Goal: Task Accomplishment & Management: Manage account settings

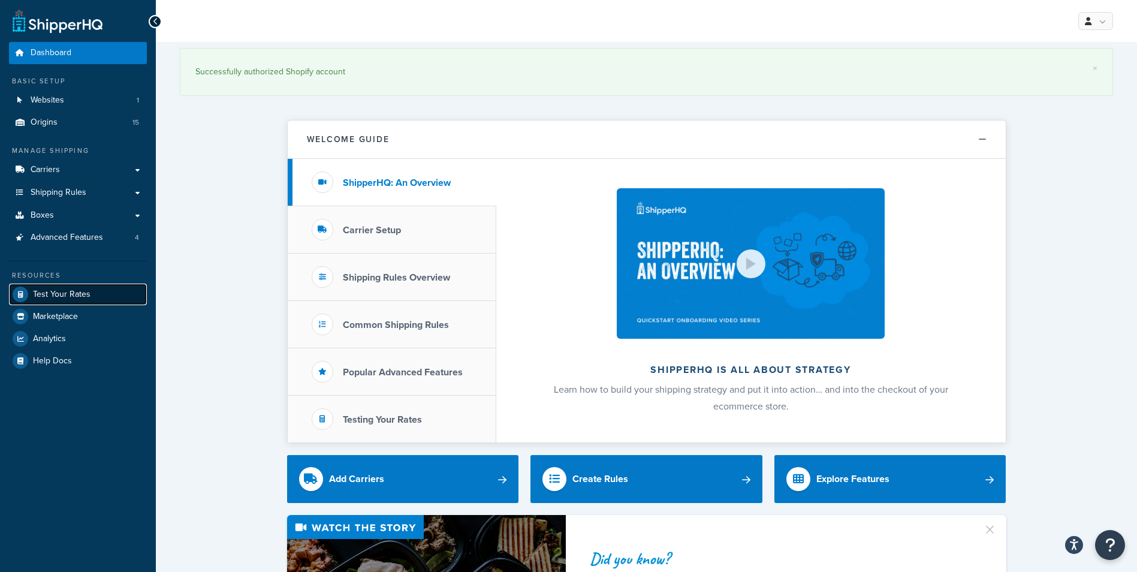
click at [78, 295] on span "Test Your Rates" at bounding box center [62, 294] width 58 height 10
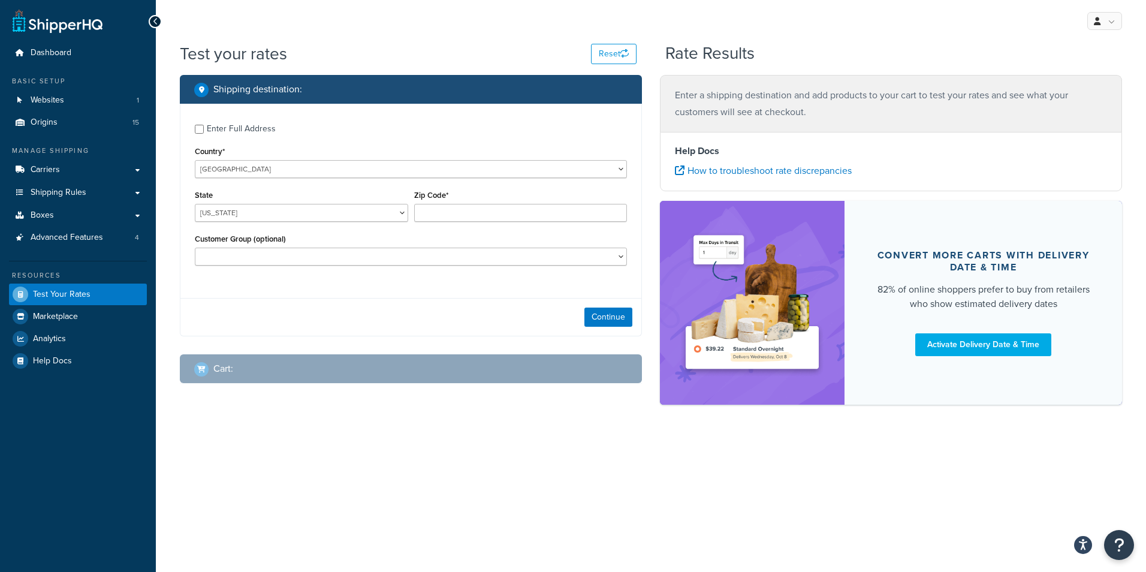
click at [206, 129] on div "Enter Full Address" at bounding box center [411, 127] width 432 height 19
click at [197, 130] on input "Enter Full Address" at bounding box center [199, 129] width 9 height 9
checkbox input "true"
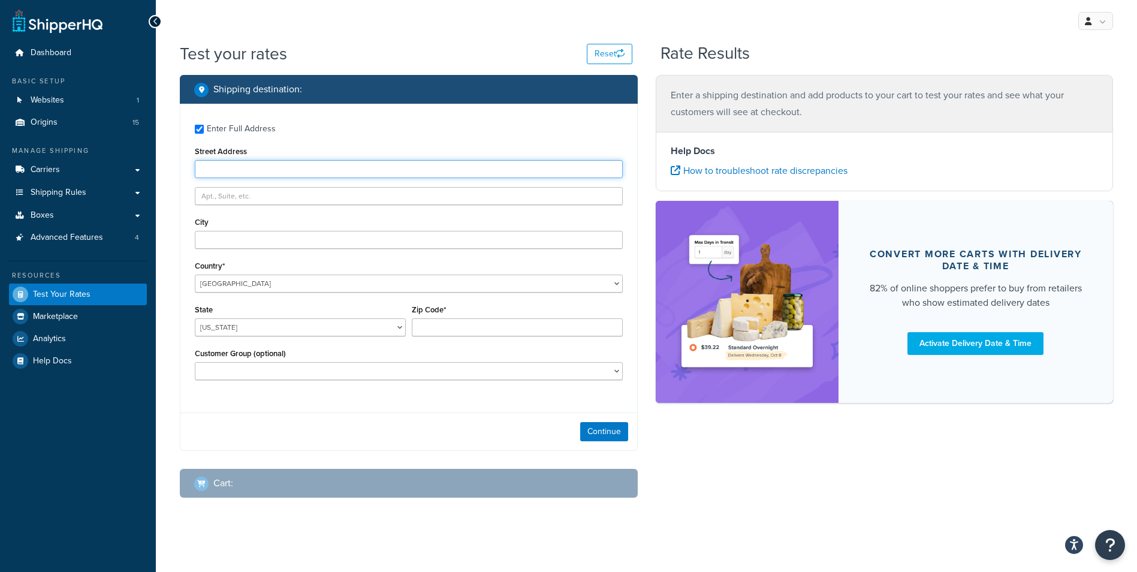
click at [245, 171] on input "Street Address" at bounding box center [409, 169] width 428 height 18
type input "2727 sebery ln"
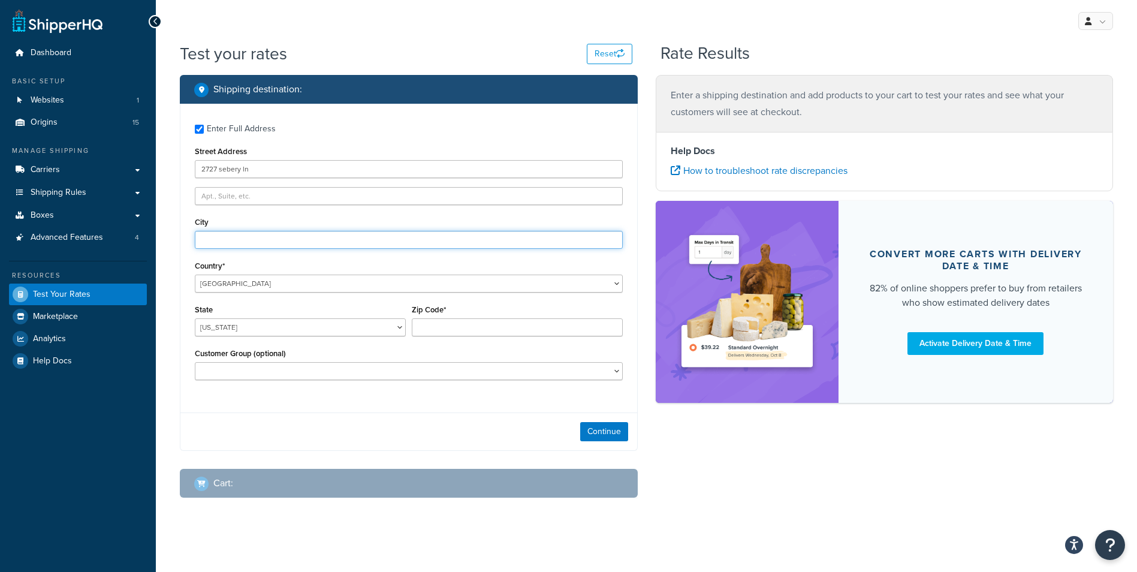
click at [251, 238] on input "City" at bounding box center [409, 240] width 428 height 18
type input "florence"
click at [402, 325] on select "Alabama Alaska American Samoa Arizona Arkansas Armed Forces Americas Armed Forc…" at bounding box center [300, 327] width 211 height 18
select select "SC"
click at [195, 318] on select "Alabama Alaska American Samoa Arizona Arkansas Armed Forces Americas Armed Forc…" at bounding box center [300, 327] width 211 height 18
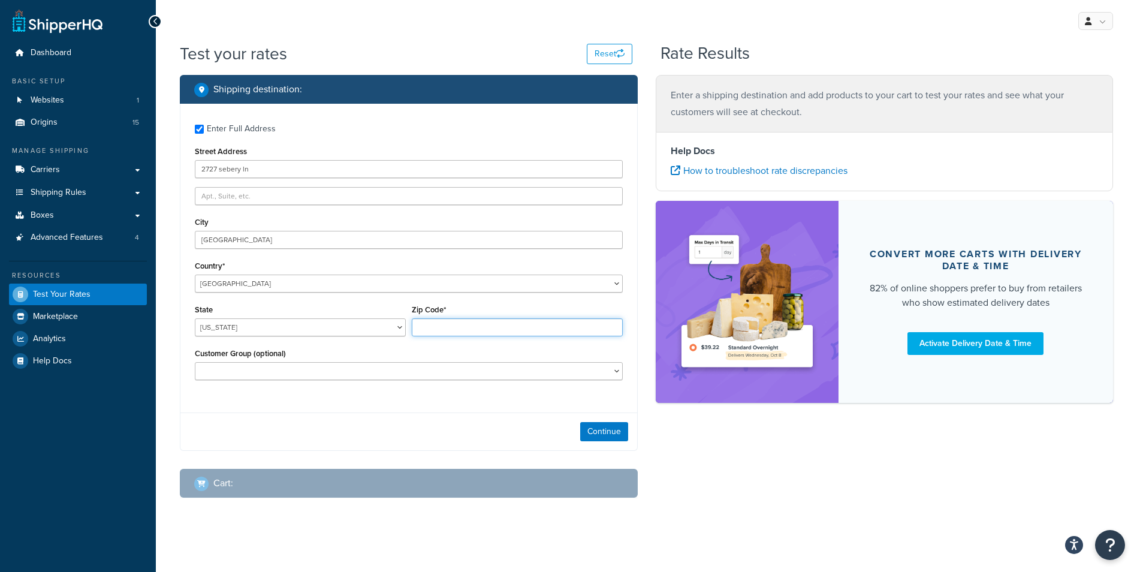
click at [469, 321] on input "Zip Code*" at bounding box center [517, 327] width 211 height 18
type input "29505"
click at [614, 434] on button "Continue" at bounding box center [604, 431] width 48 height 19
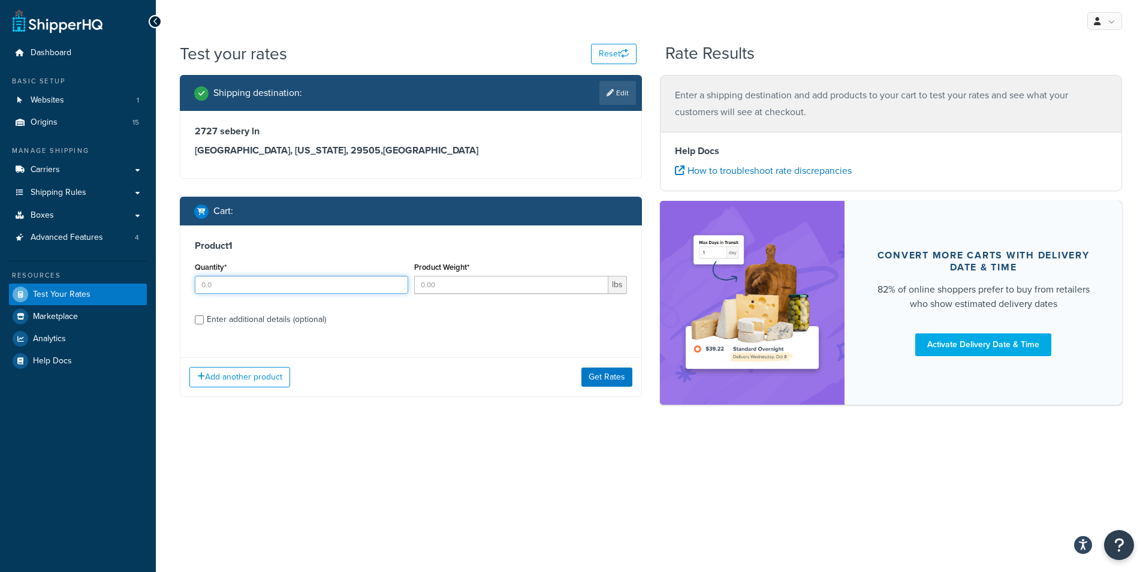
click at [272, 289] on input "Quantity*" at bounding box center [301, 285] width 213 height 18
type input "13"
click at [467, 287] on input "Product Weight*" at bounding box center [511, 285] width 195 height 18
type input "81.25"
click at [608, 381] on button "Get Rates" at bounding box center [606, 376] width 51 height 19
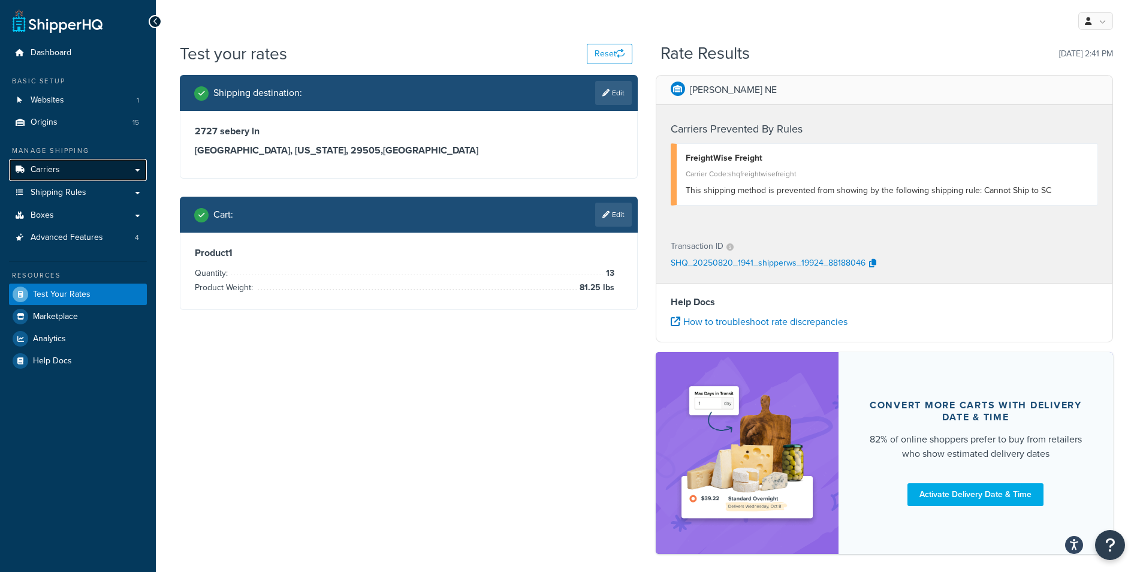
click at [86, 168] on link "Carriers" at bounding box center [78, 170] width 138 height 22
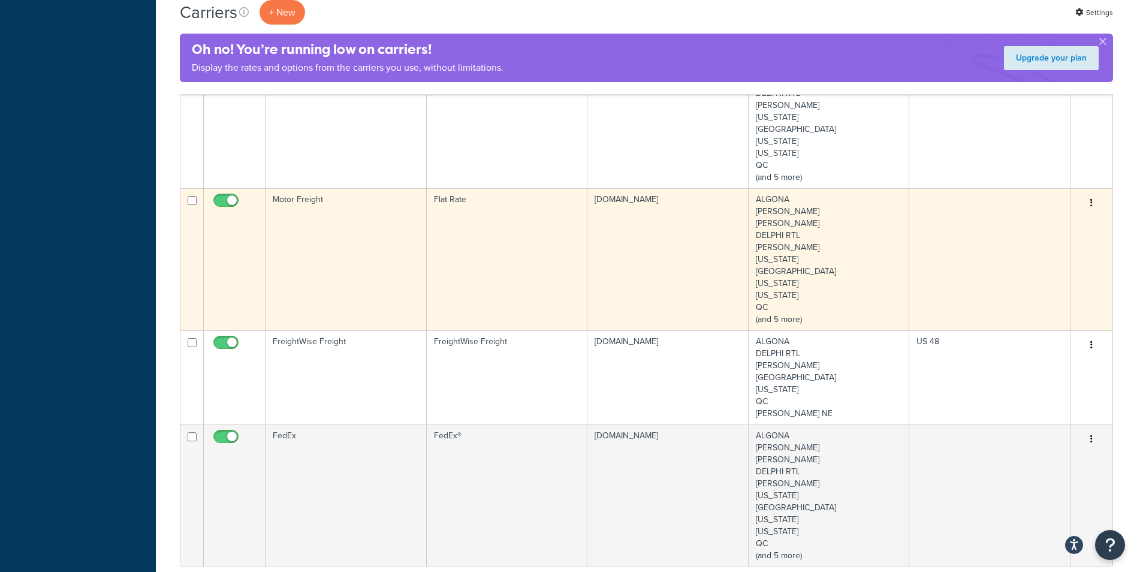
scroll to position [599, 0]
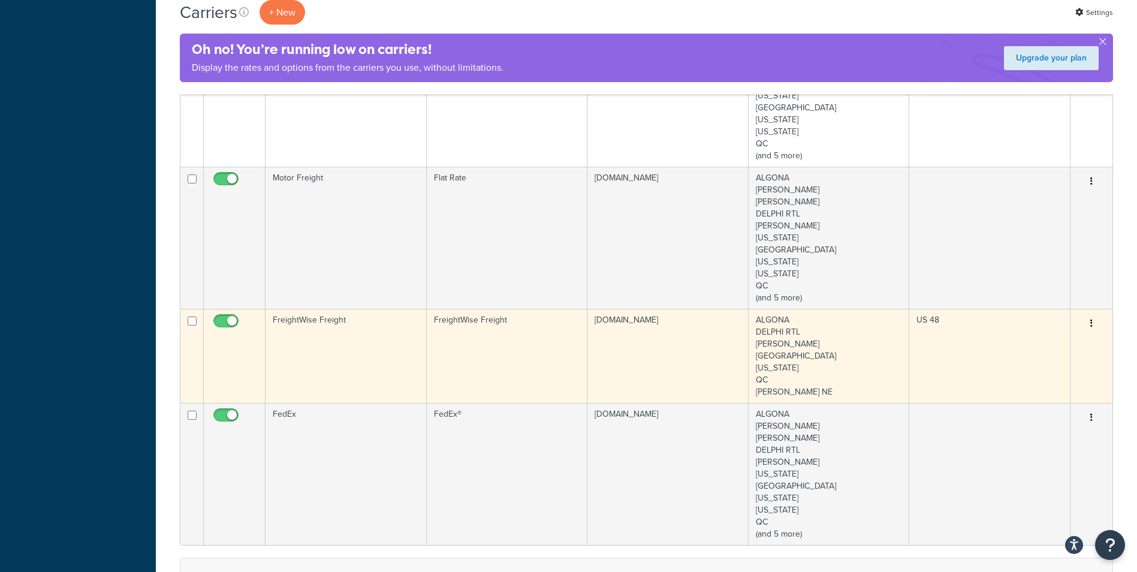
click at [360, 354] on td "FreightWise Freight" at bounding box center [345, 356] width 161 height 94
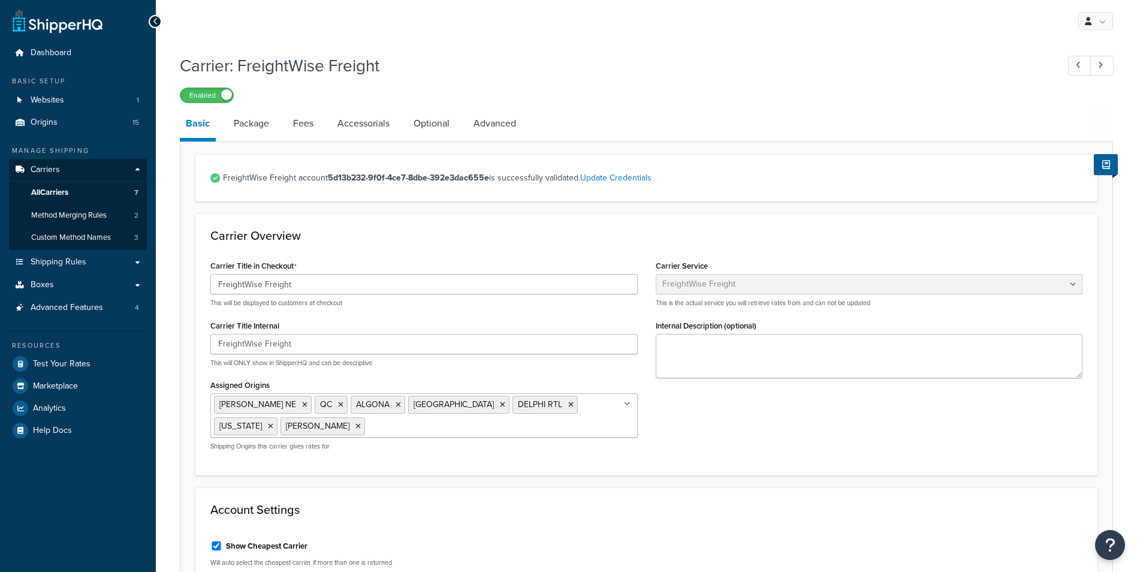
select select "freightWiseFreight"
click at [262, 136] on link "Package" at bounding box center [251, 123] width 47 height 29
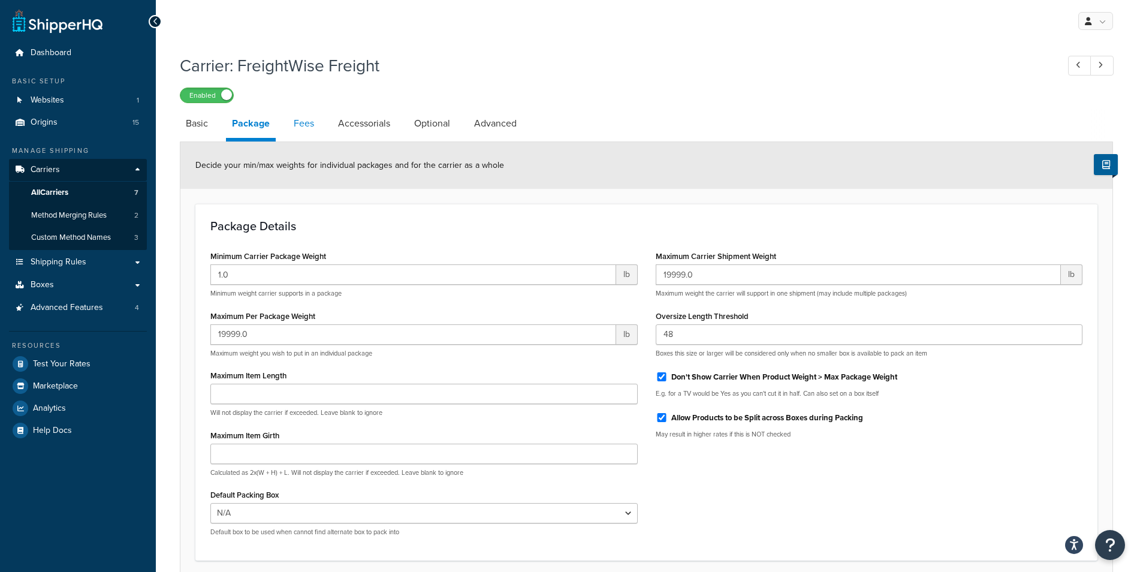
click at [312, 124] on link "Fees" at bounding box center [304, 123] width 32 height 29
select select "AFTER"
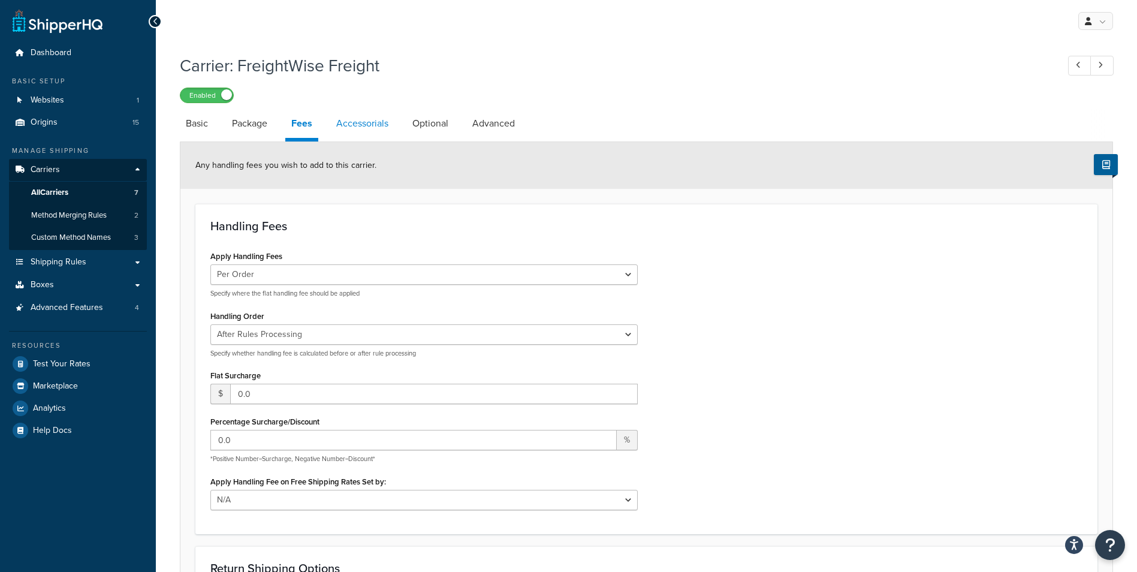
click at [383, 118] on link "Accessorials" at bounding box center [362, 123] width 64 height 29
select select "residential"
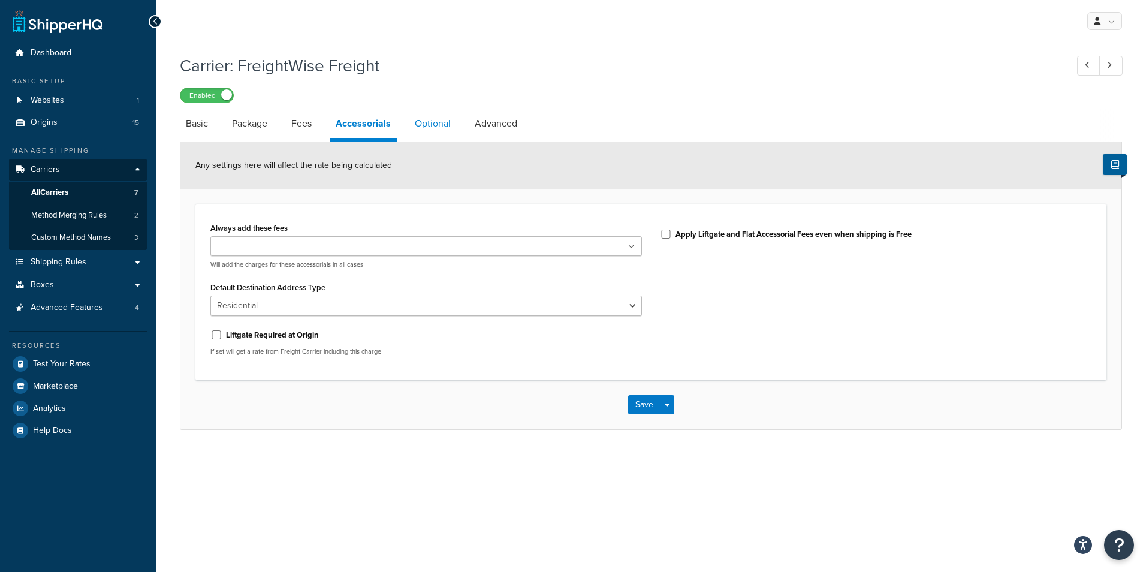
click at [428, 121] on link "Optional" at bounding box center [433, 123] width 48 height 29
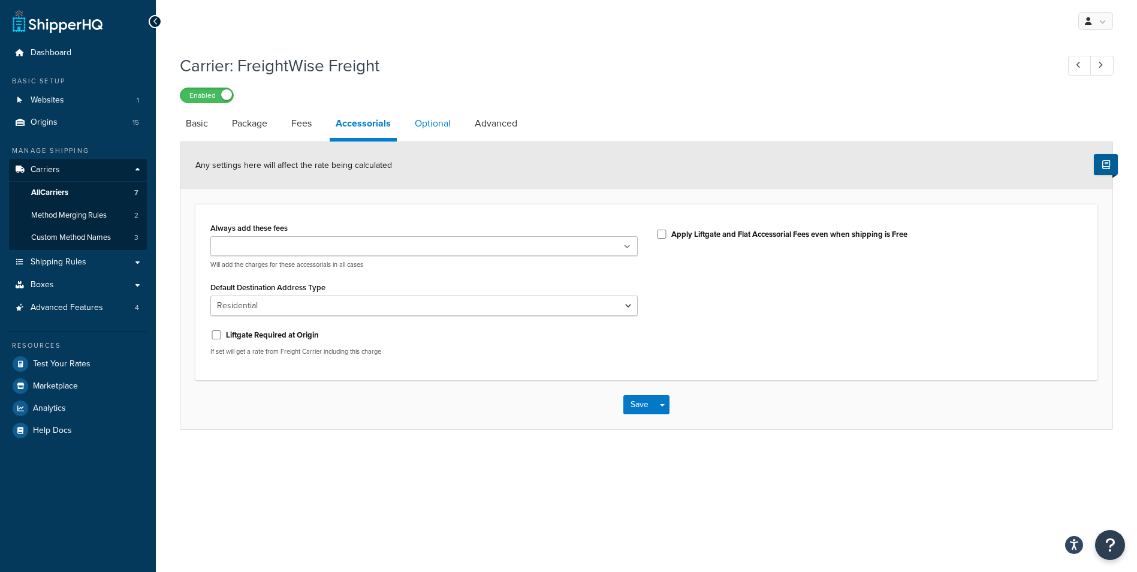
select select "175"
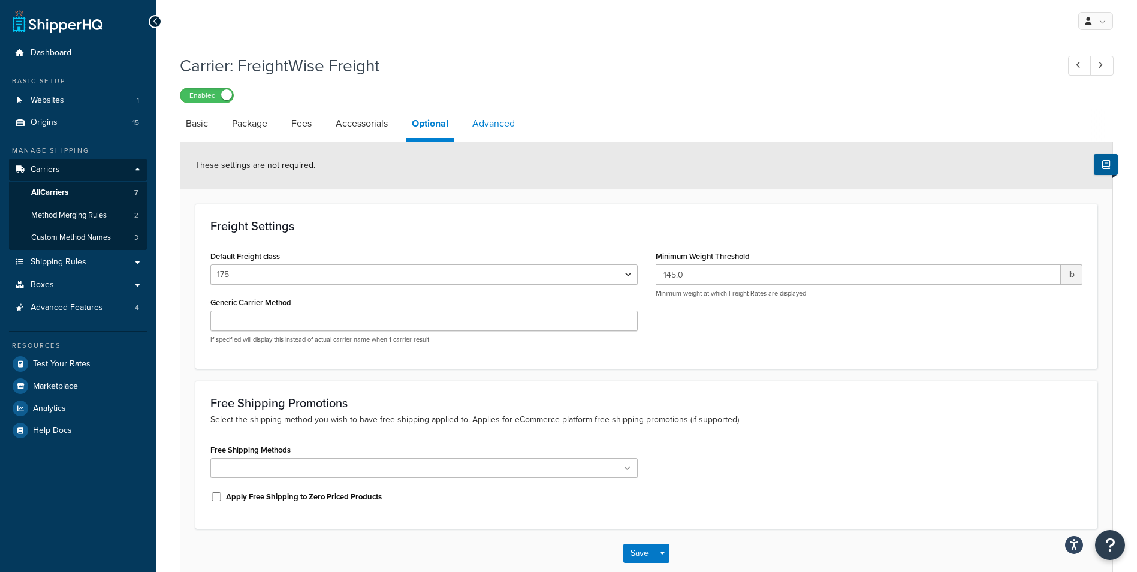
click at [503, 131] on link "Advanced" at bounding box center [493, 123] width 55 height 29
select select "false"
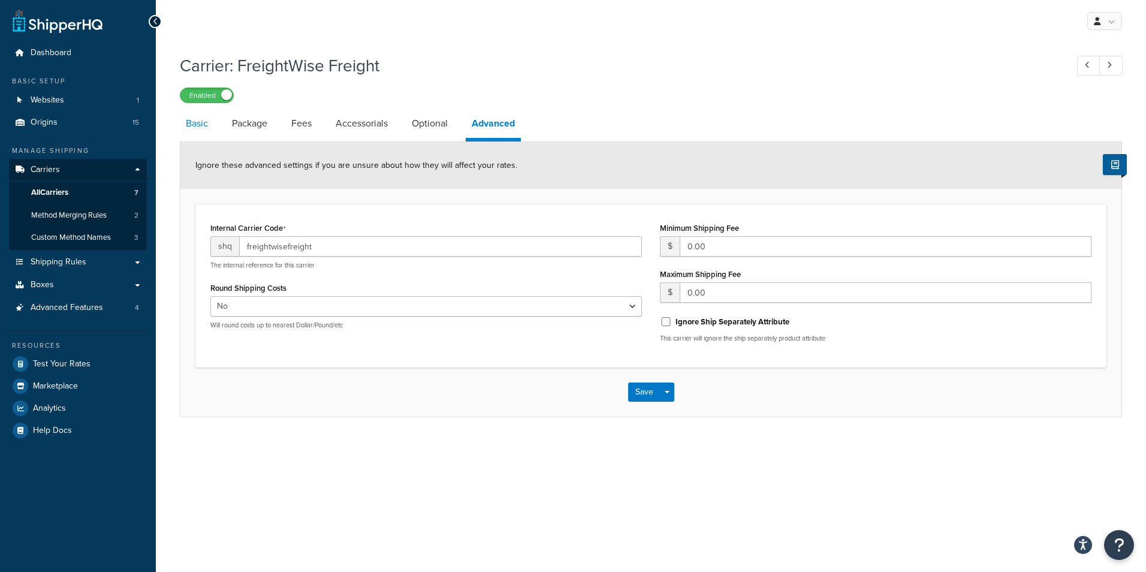
click at [205, 125] on link "Basic" at bounding box center [197, 123] width 34 height 29
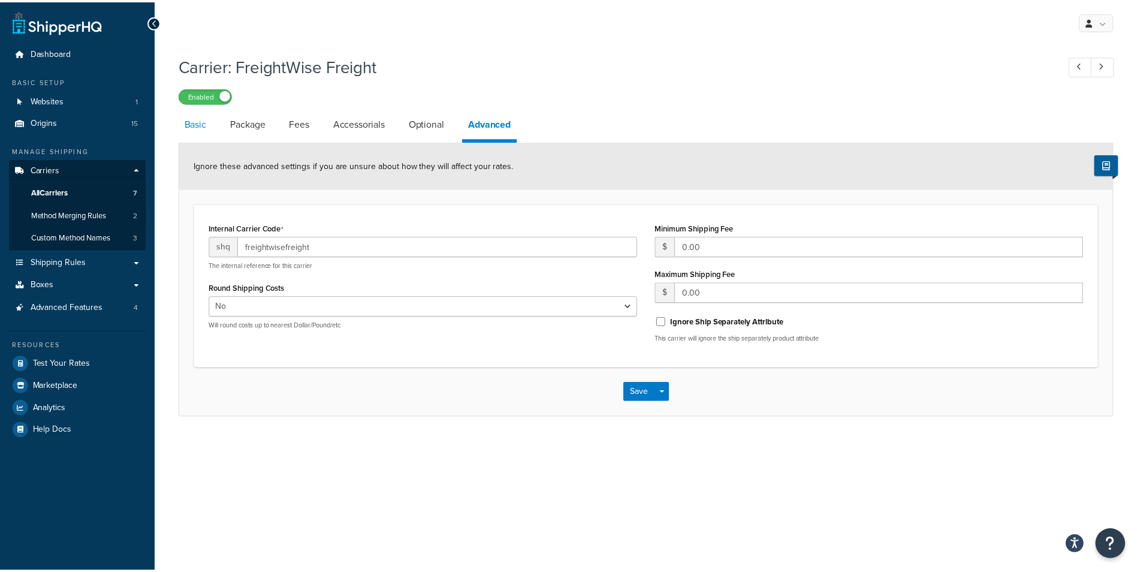
select select "freightWiseFreight"
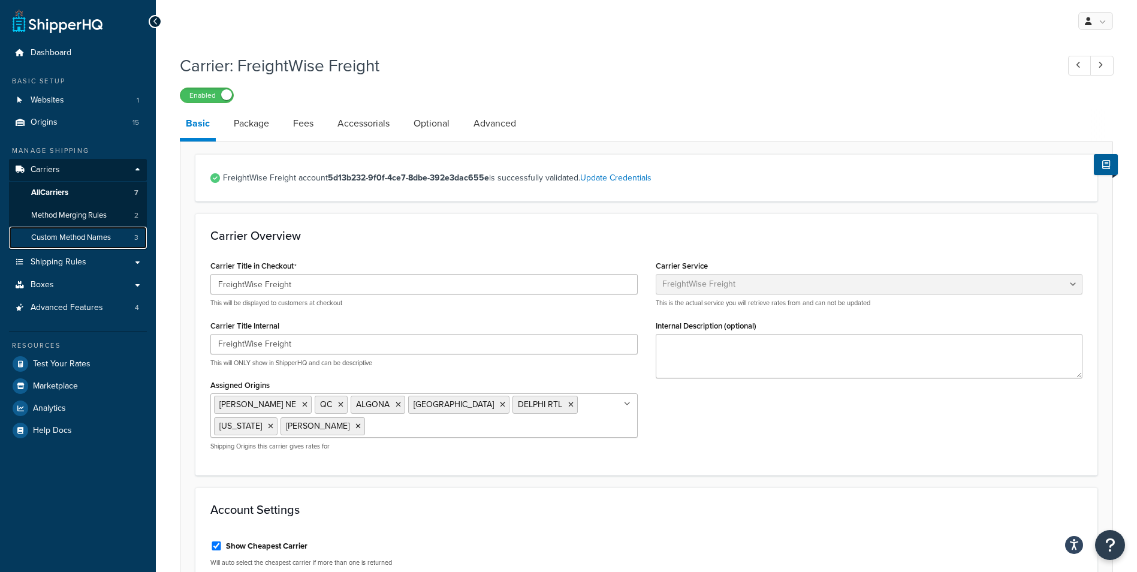
click at [106, 238] on span "Custom Method Names" at bounding box center [71, 237] width 80 height 10
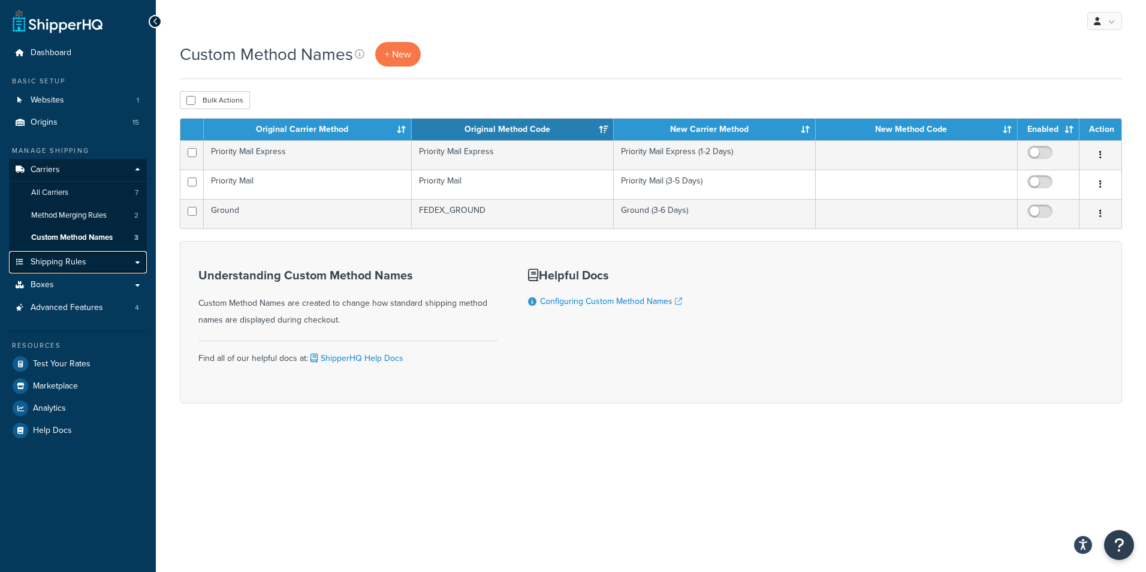
click at [81, 263] on span "Shipping Rules" at bounding box center [59, 262] width 56 height 10
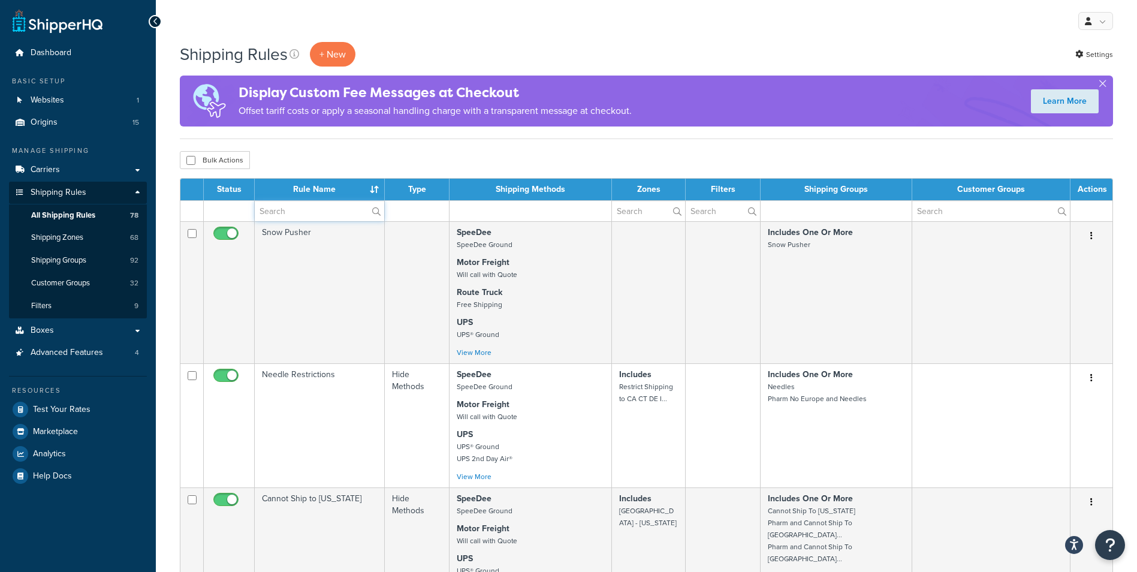
click at [291, 203] on input "text" at bounding box center [319, 211] width 129 height 20
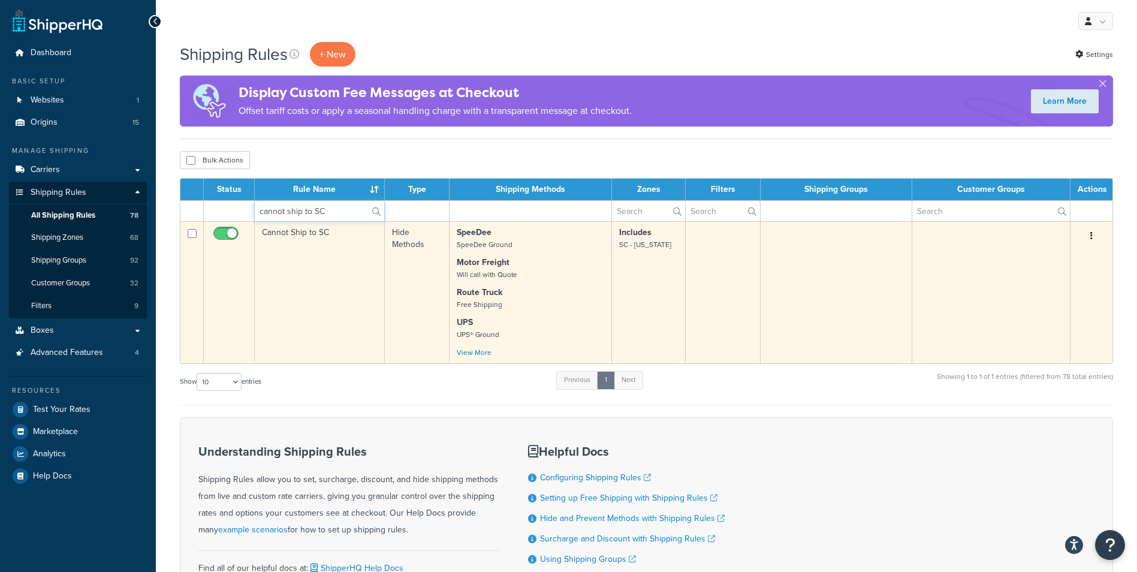
type input "cannot ship to SC"
click at [346, 280] on td "Cannot Ship to SC" at bounding box center [320, 292] width 130 height 142
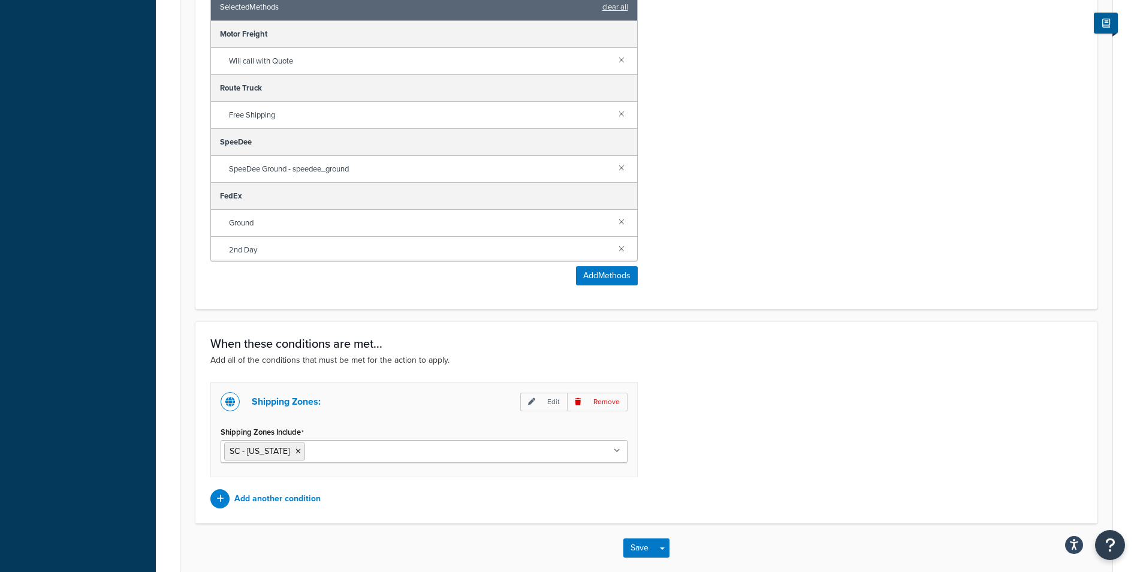
scroll to position [576, 0]
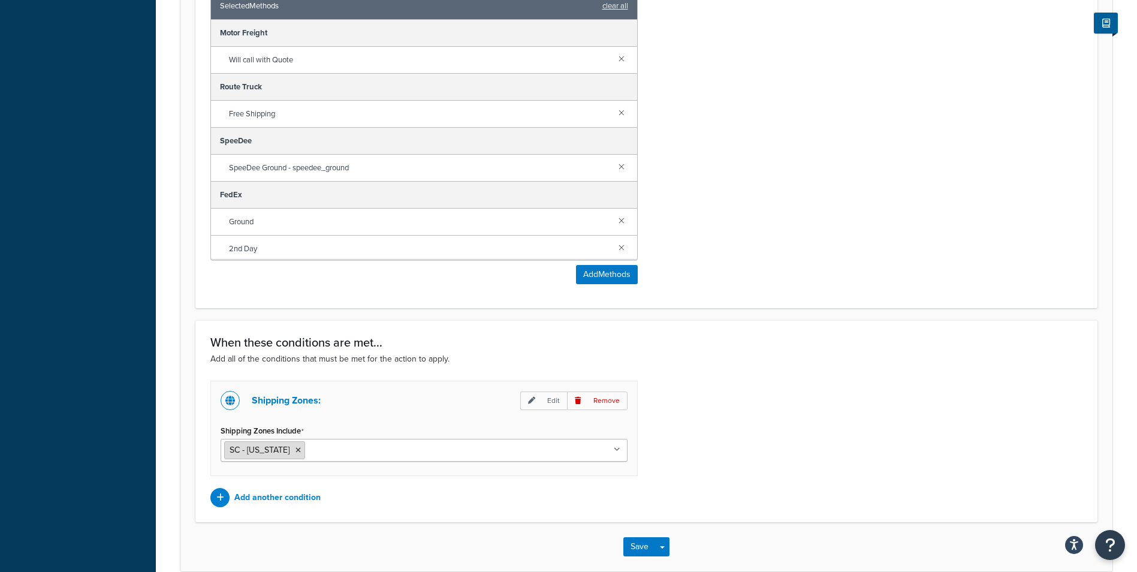
click at [301, 450] on icon at bounding box center [297, 449] width 5 height 7
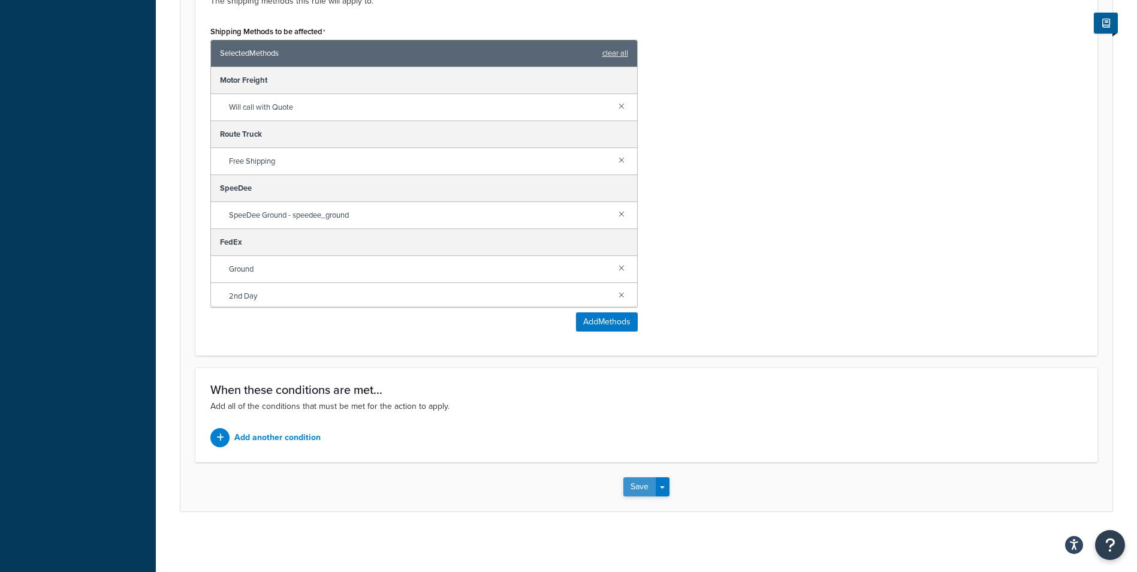
click at [647, 487] on button "Save" at bounding box center [639, 486] width 32 height 19
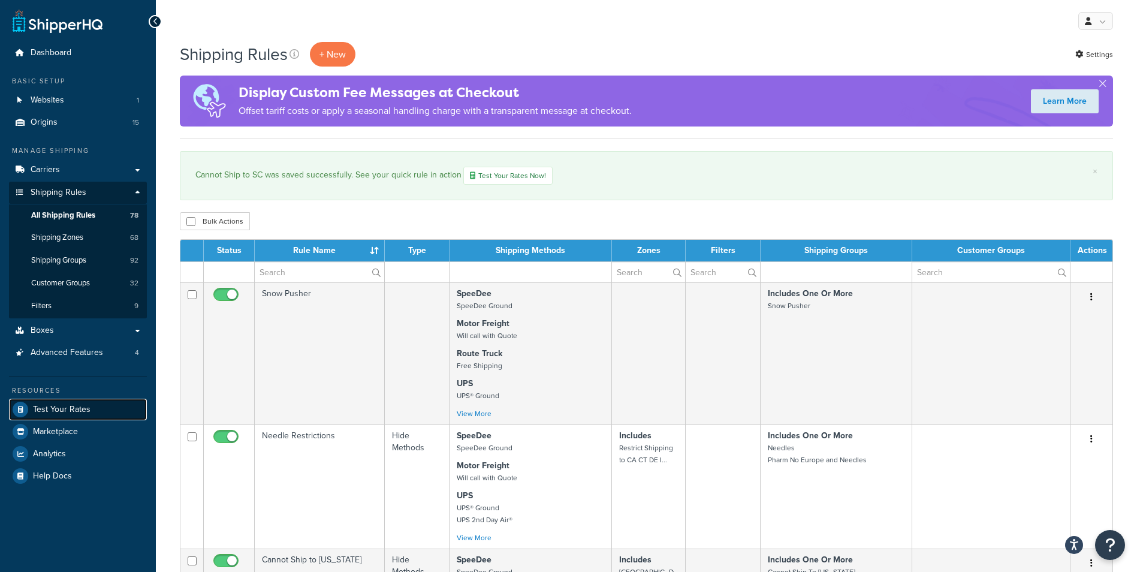
click at [81, 410] on span "Test Your Rates" at bounding box center [62, 409] width 58 height 10
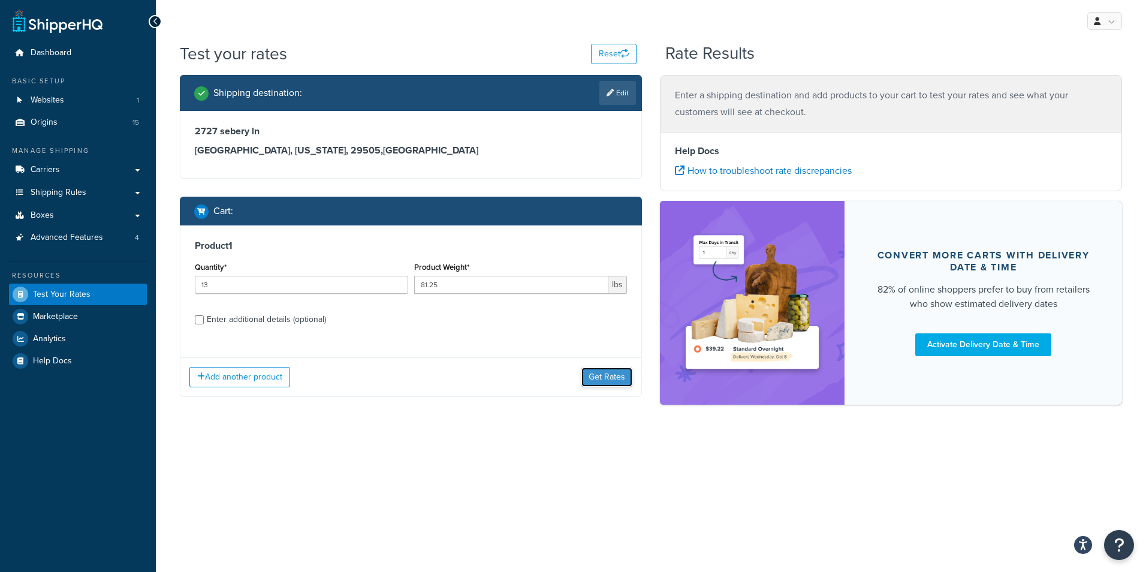
click at [605, 379] on button "Get Rates" at bounding box center [606, 376] width 51 height 19
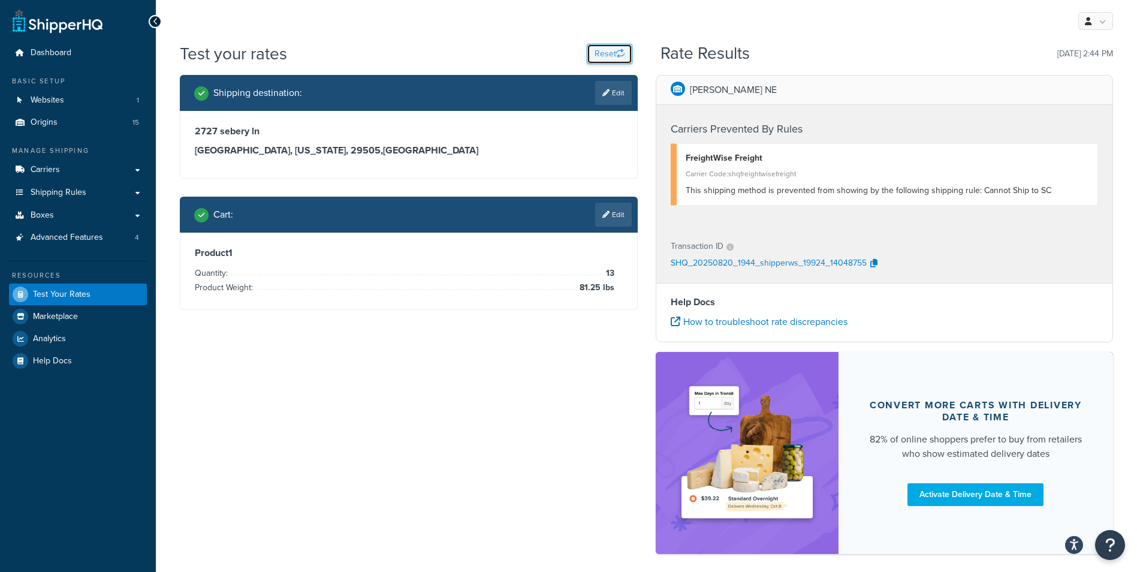
click at [618, 52] on icon "button" at bounding box center [620, 53] width 8 height 8
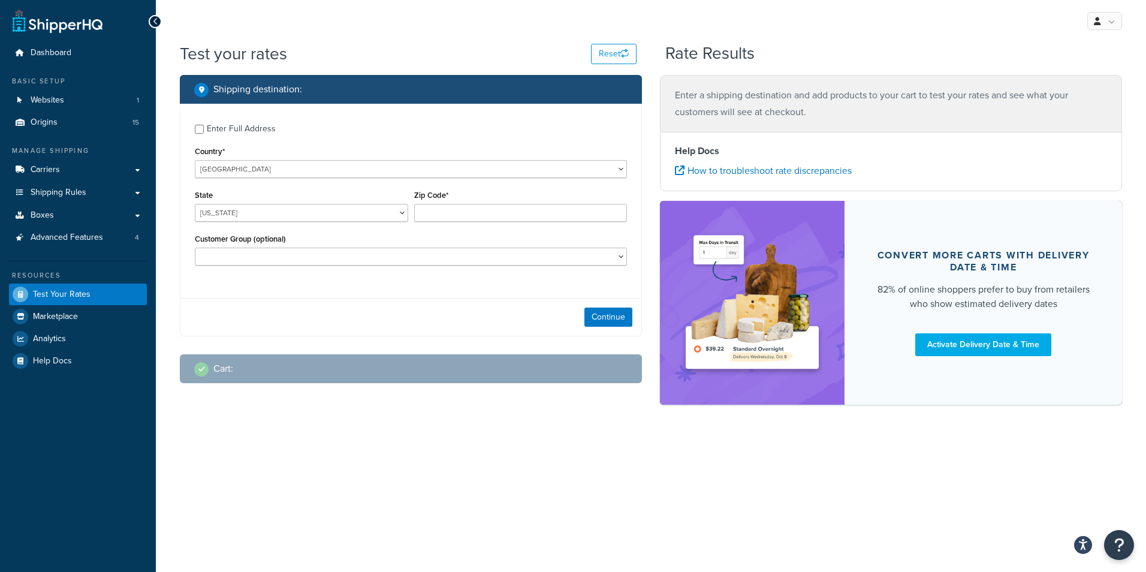
click at [206, 131] on div "Enter Full Address" at bounding box center [411, 127] width 432 height 19
click at [200, 127] on input "Enter Full Address" at bounding box center [199, 129] width 9 height 9
checkbox input "true"
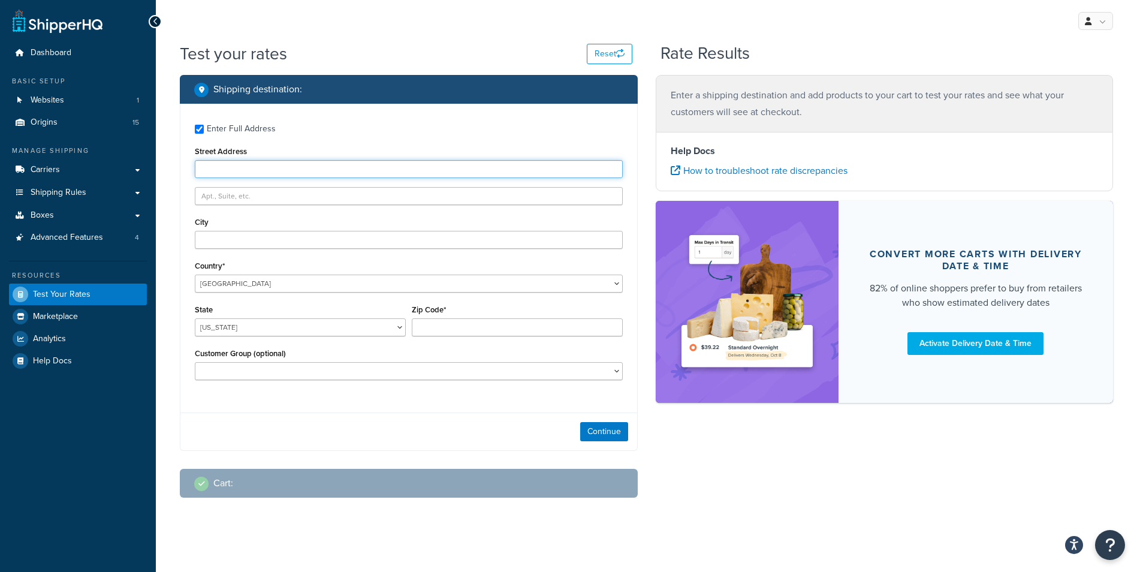
click at [243, 167] on input "Street Address" at bounding box center [409, 169] width 428 height 18
type input "2727 sebery ln"
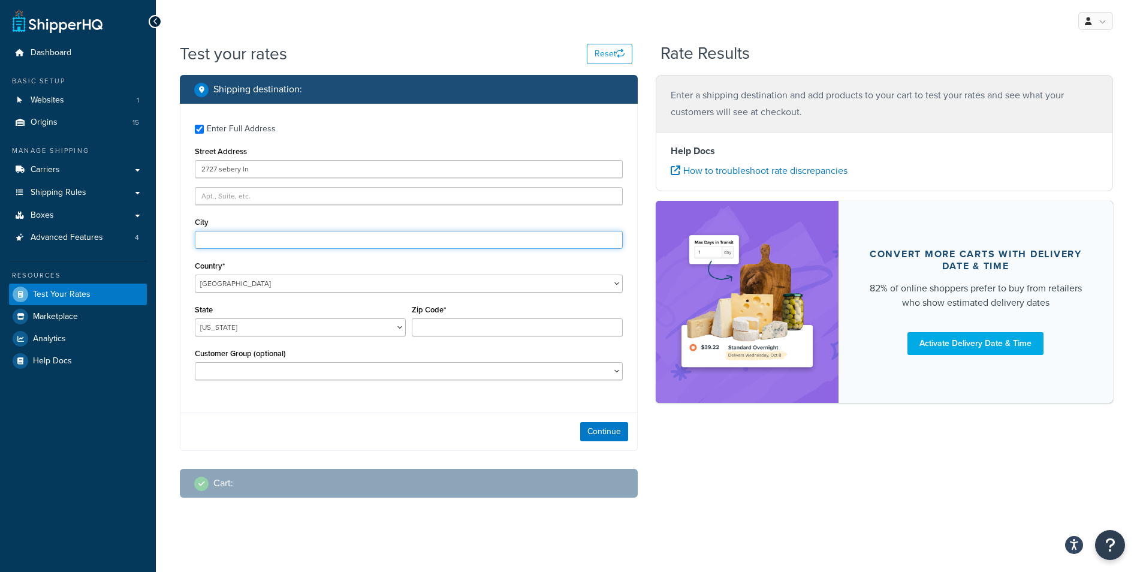
type input "florence"
select select "SC"
type input "29505"
click at [603, 428] on button "Continue" at bounding box center [604, 431] width 48 height 19
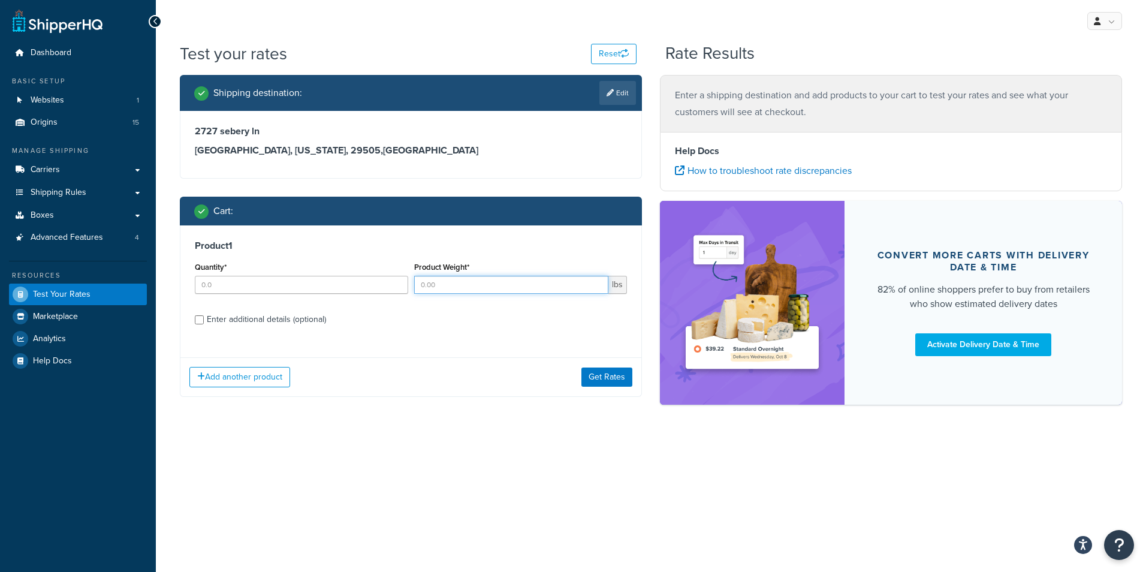
click at [452, 289] on input "Product Weight*" at bounding box center [511, 285] width 195 height 18
type input "83"
click at [222, 286] on input "Quantity*" at bounding box center [301, 285] width 213 height 18
type input "1"
click at [611, 373] on button "Get Rates" at bounding box center [606, 376] width 51 height 19
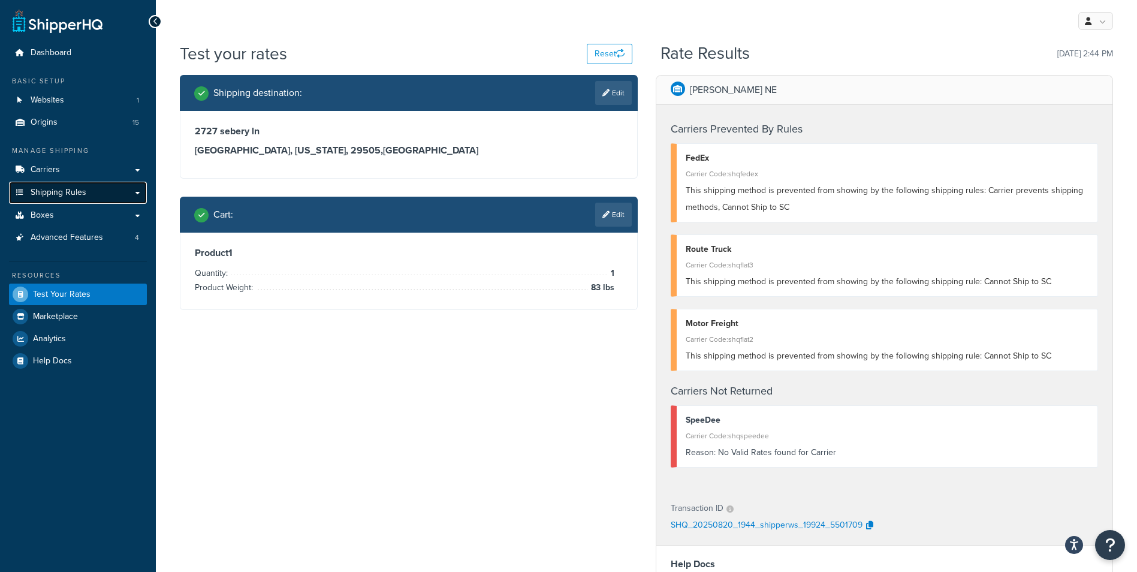
click at [98, 199] on link "Shipping Rules" at bounding box center [78, 193] width 138 height 22
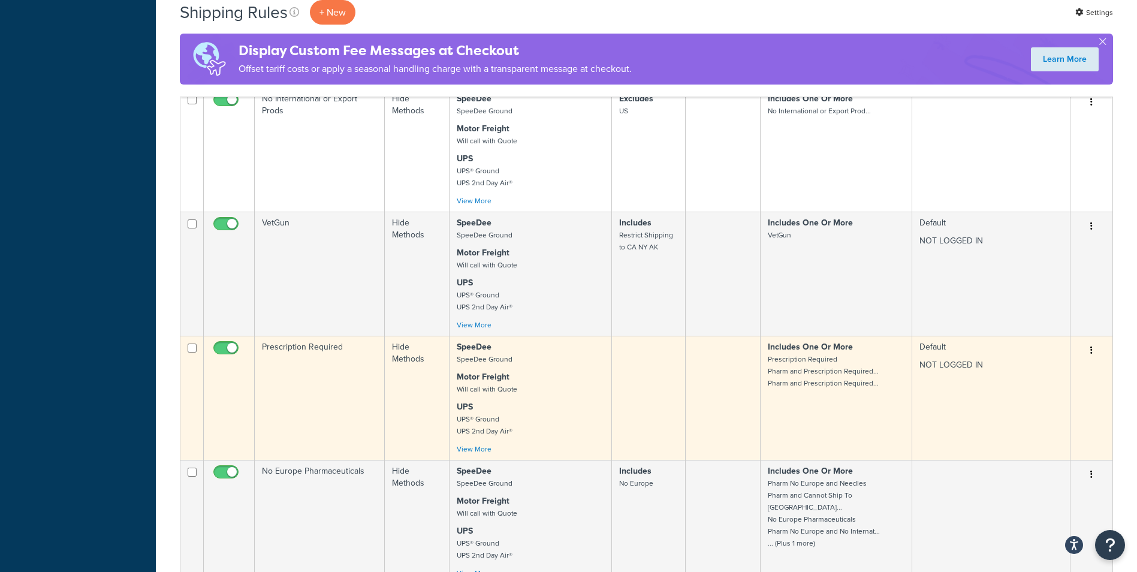
scroll to position [1019, 0]
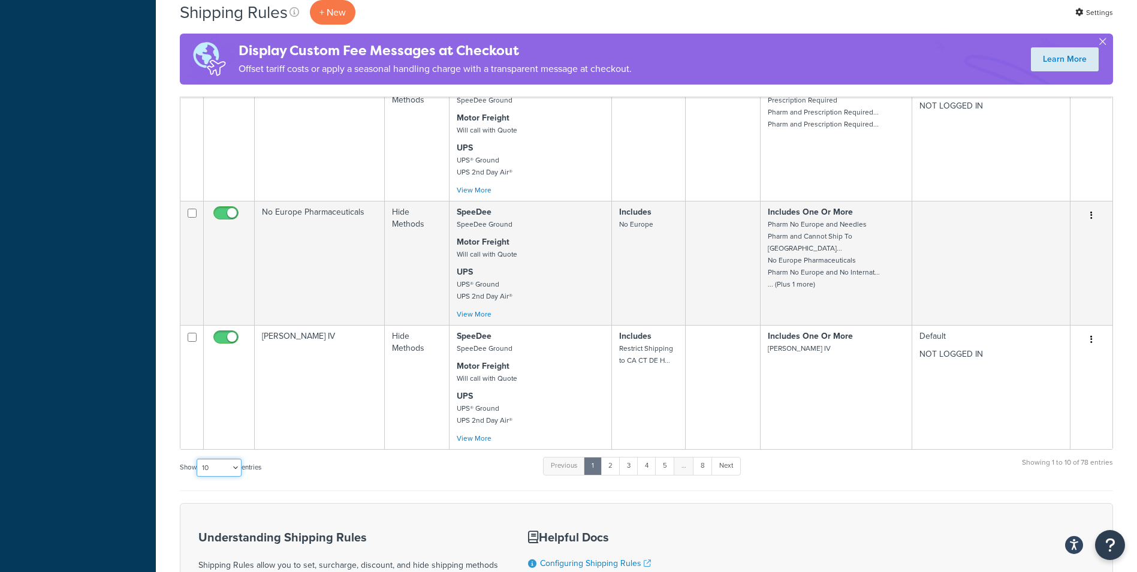
click at [234, 458] on select "10 15 25 50 100 1000" at bounding box center [219, 467] width 45 height 18
select select "100"
click at [198, 458] on select "10 15 25 50 100 1000" at bounding box center [219, 467] width 45 height 18
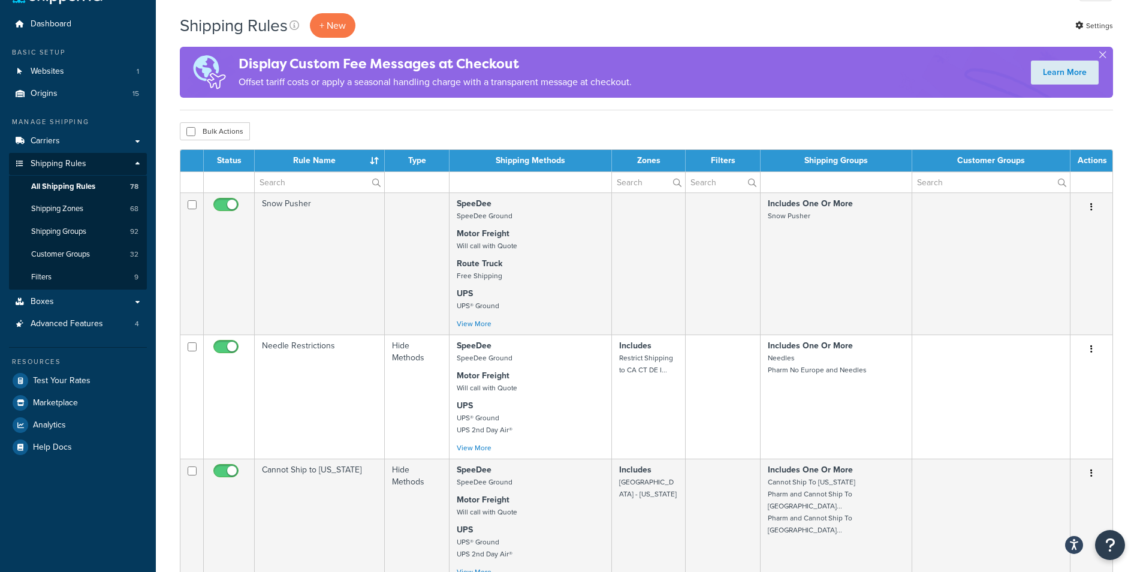
scroll to position [0, 0]
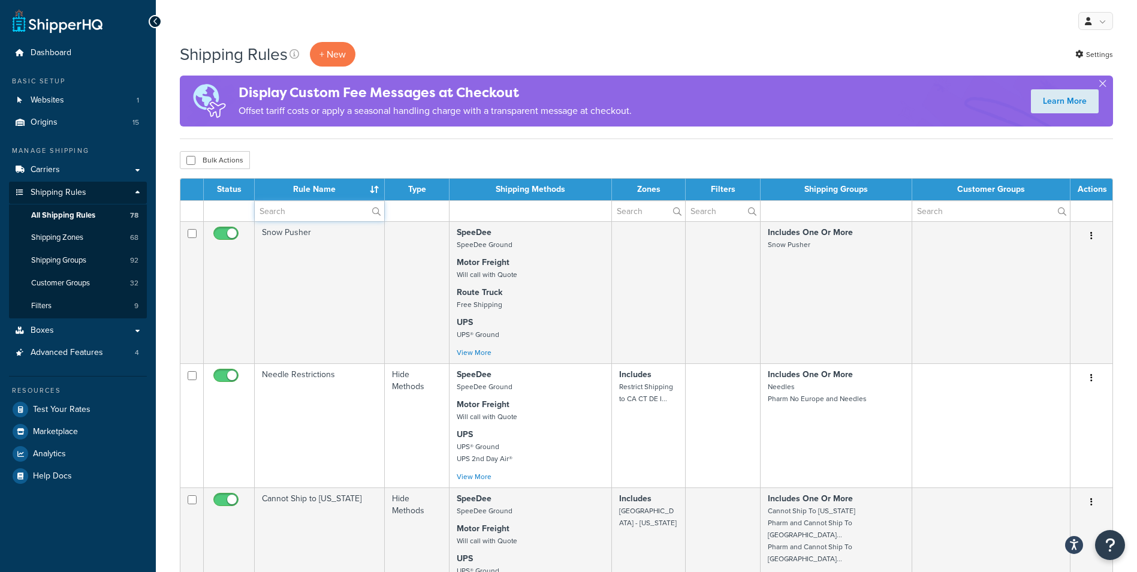
click at [304, 205] on input "text" at bounding box center [319, 211] width 129 height 20
type input "cannot ship to SC"
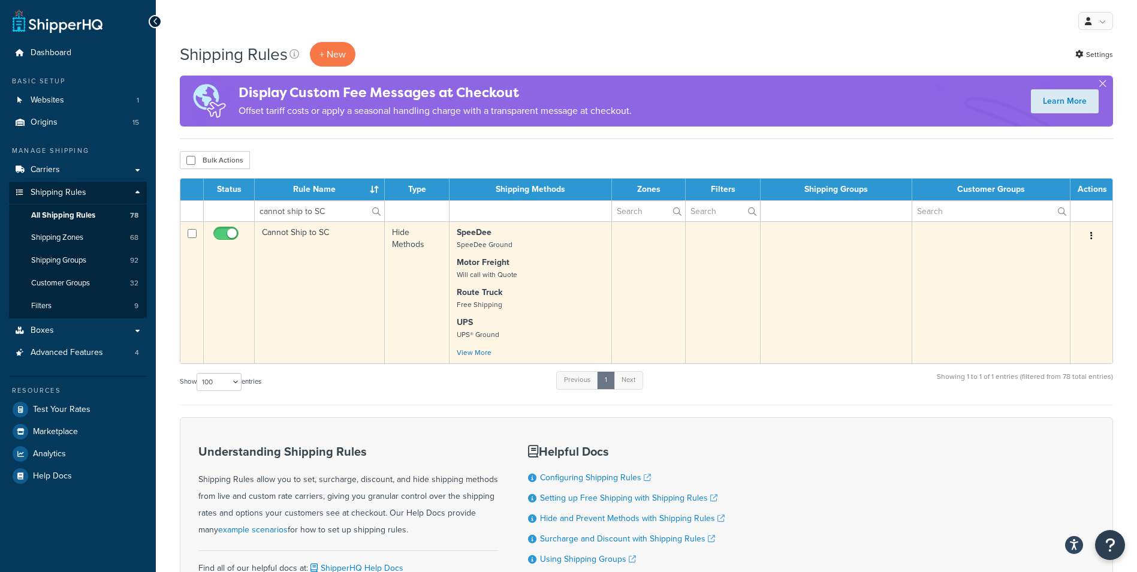
click at [222, 232] on input "checkbox" at bounding box center [227, 236] width 33 height 15
checkbox input "false"
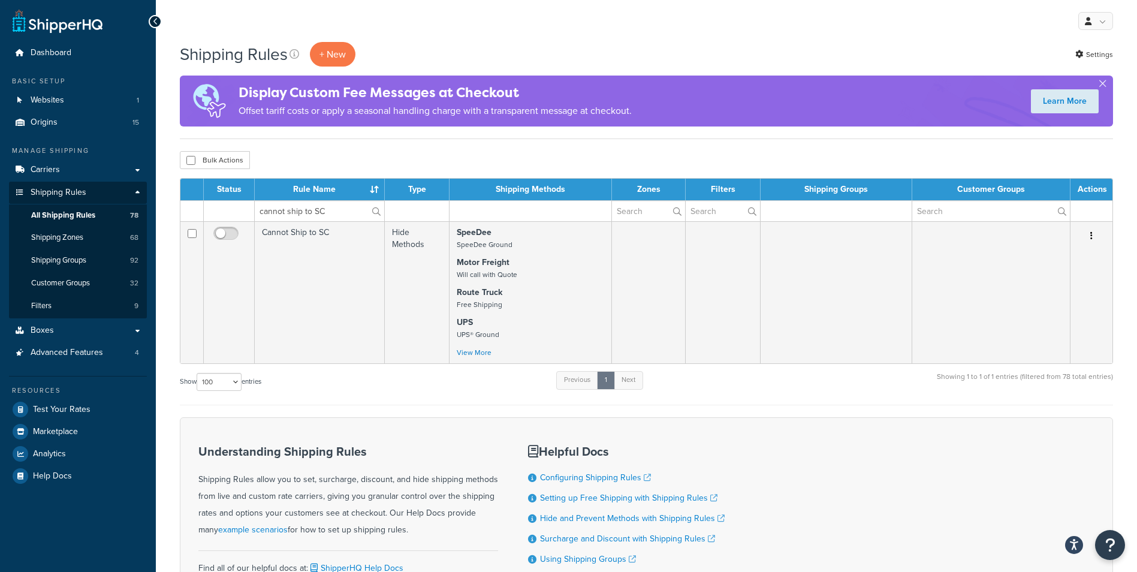
click at [389, 392] on div "Show 10 15 25 50 100 1000 entries Previous 1 Next Showing 1 to 1 of 1 entries (…" at bounding box center [646, 387] width 933 height 35
click at [72, 409] on span "Test Your Rates" at bounding box center [62, 409] width 58 height 10
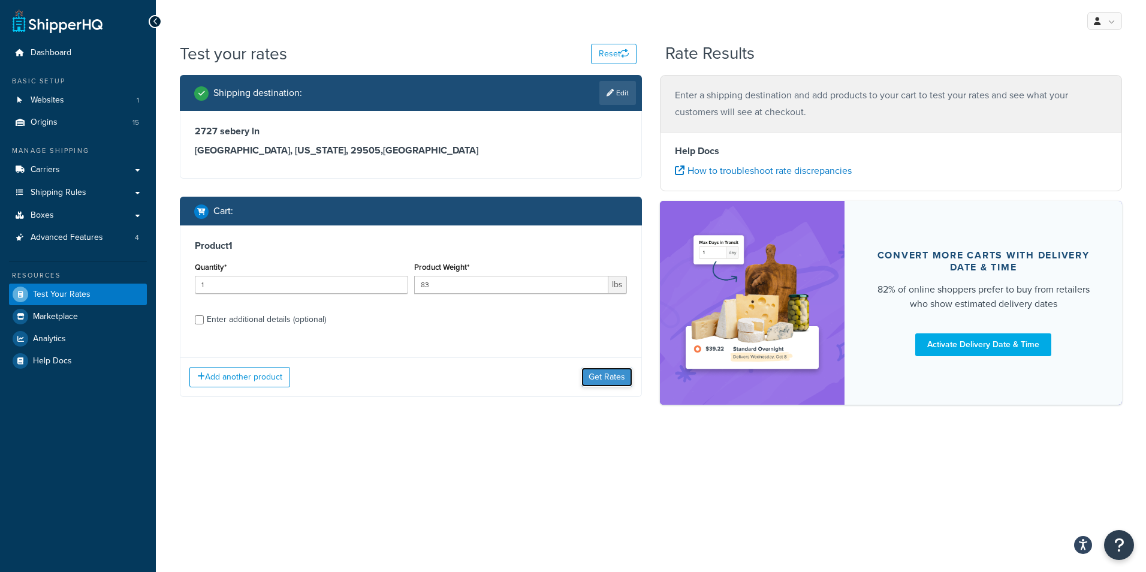
click at [608, 376] on button "Get Rates" at bounding box center [606, 376] width 51 height 19
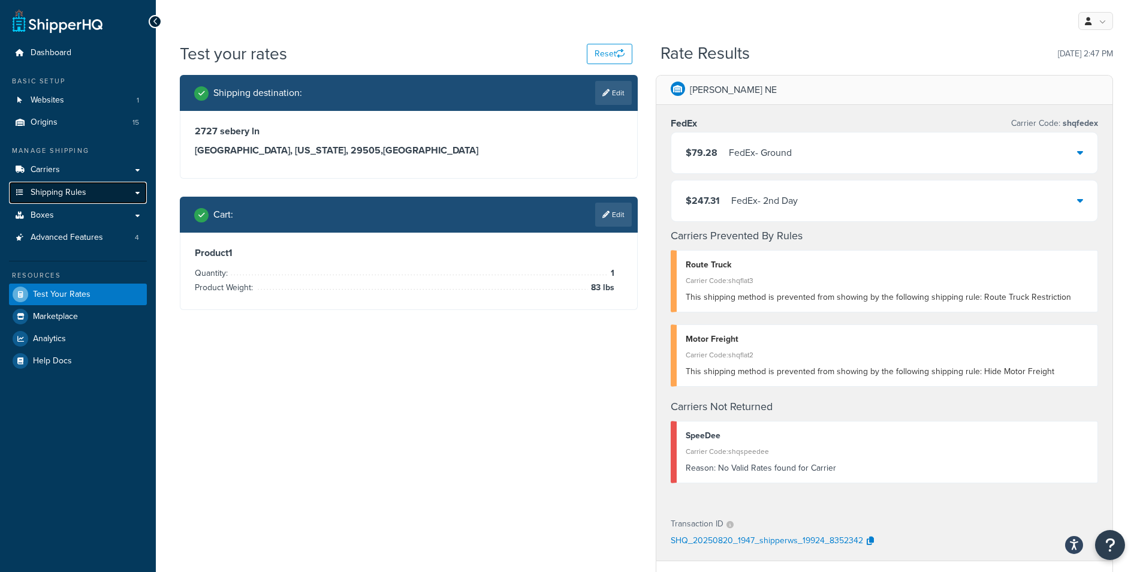
click at [67, 194] on span "Shipping Rules" at bounding box center [59, 193] width 56 height 10
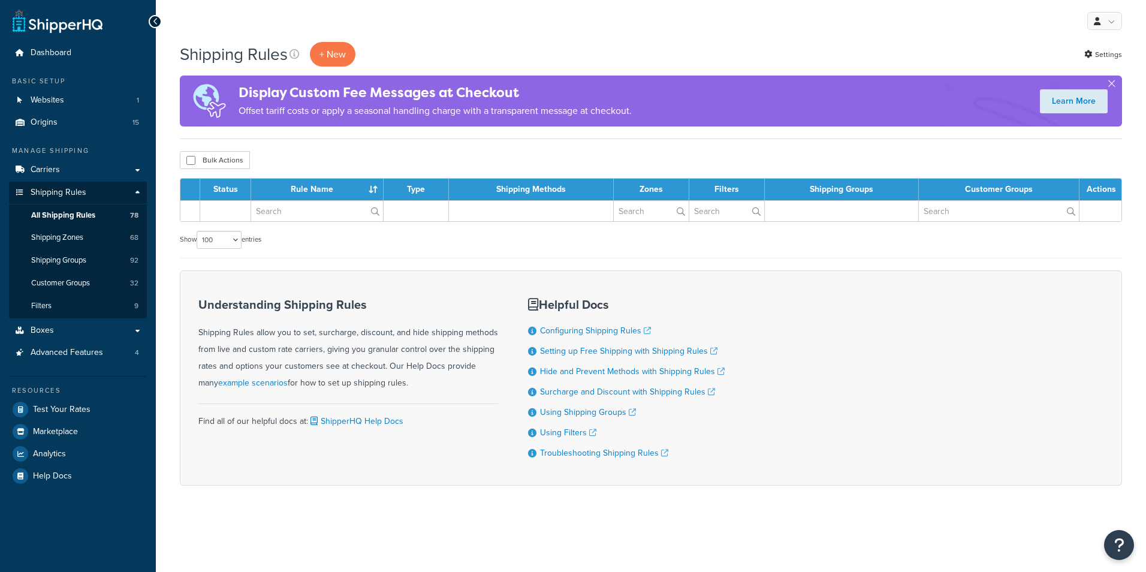
select select "100"
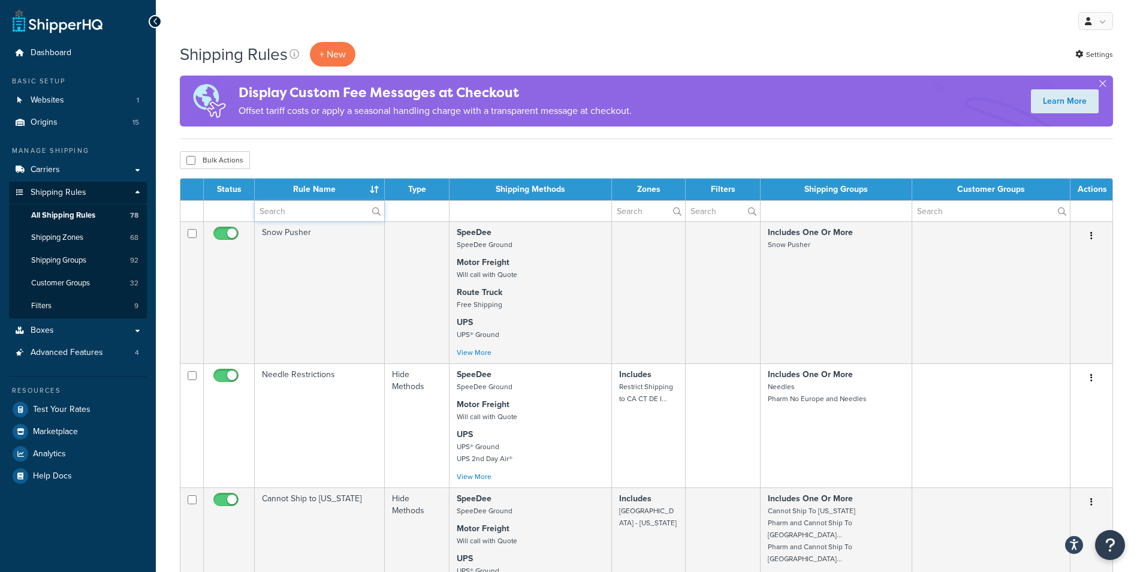
click at [307, 208] on input "text" at bounding box center [319, 211] width 129 height 20
type input "cannot ship to SC"
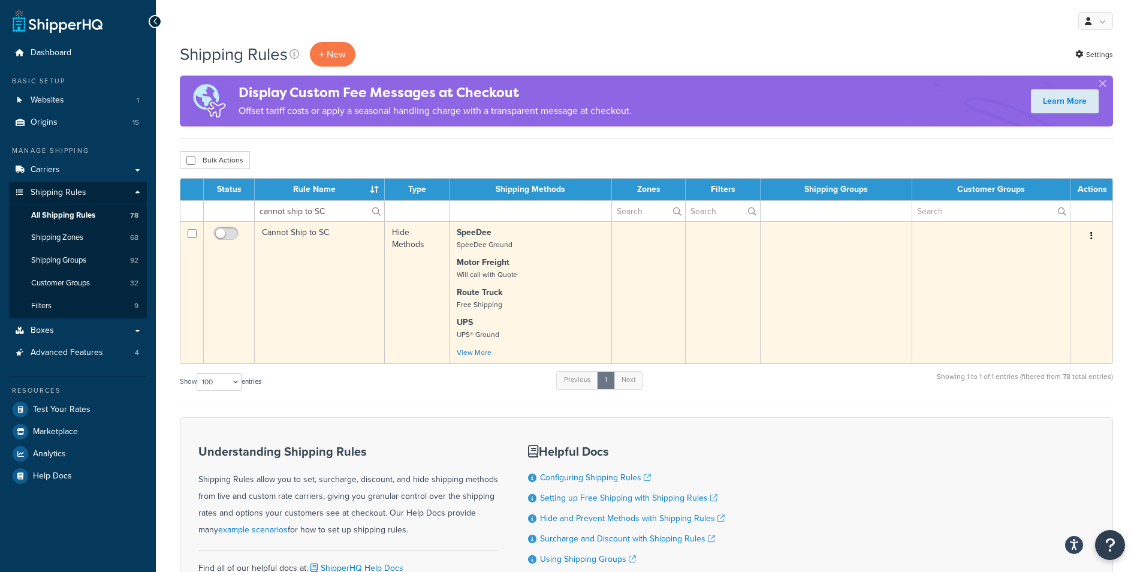
click at [335, 297] on td "Cannot Ship to SC" at bounding box center [320, 292] width 130 height 142
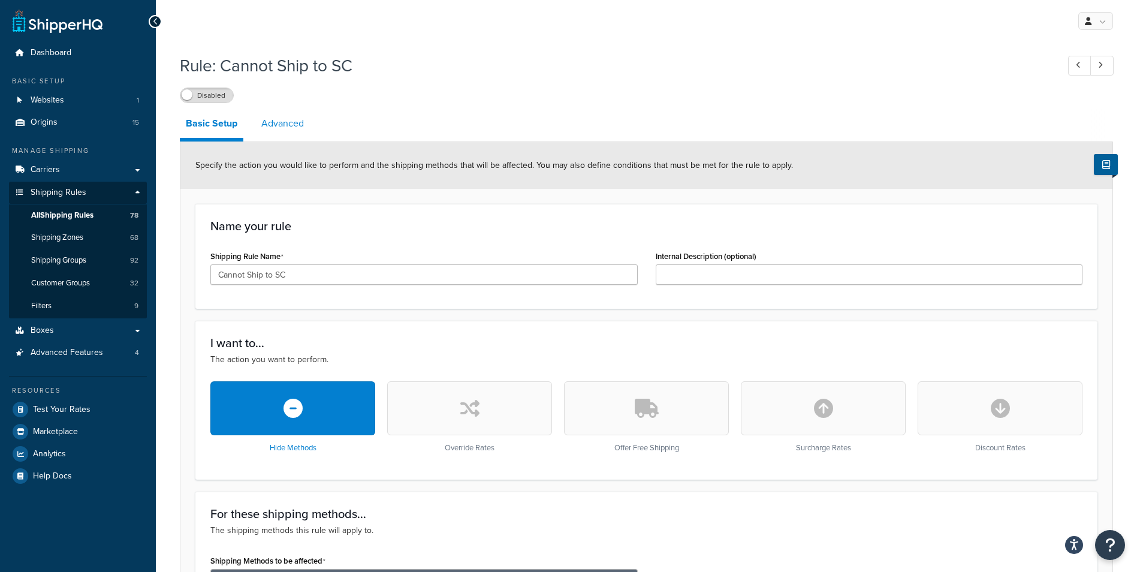
click at [289, 123] on link "Advanced" at bounding box center [282, 123] width 55 height 29
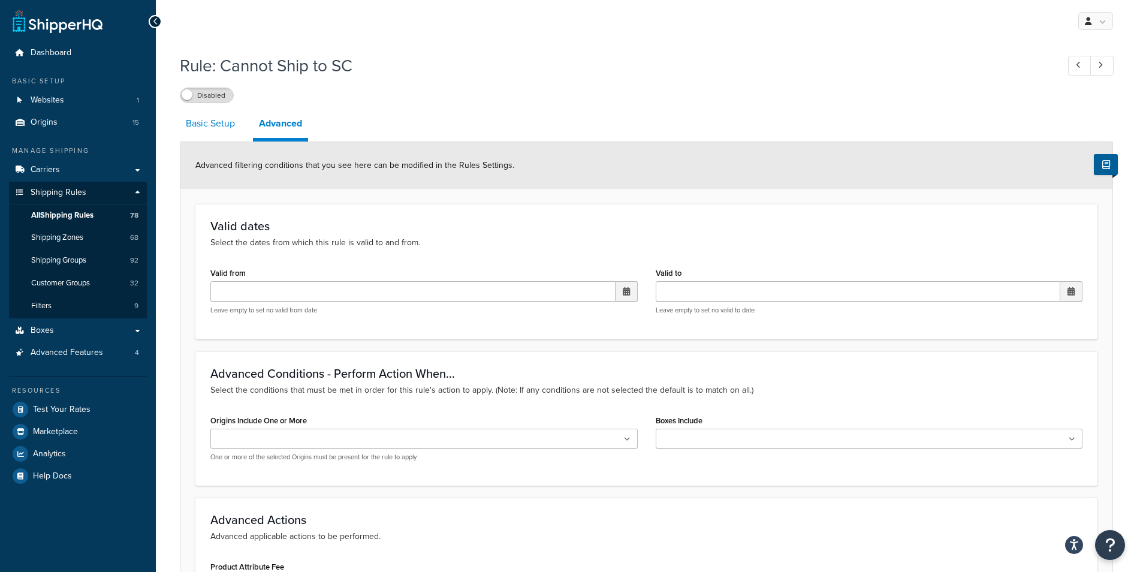
click at [227, 126] on link "Basic Setup" at bounding box center [210, 123] width 61 height 29
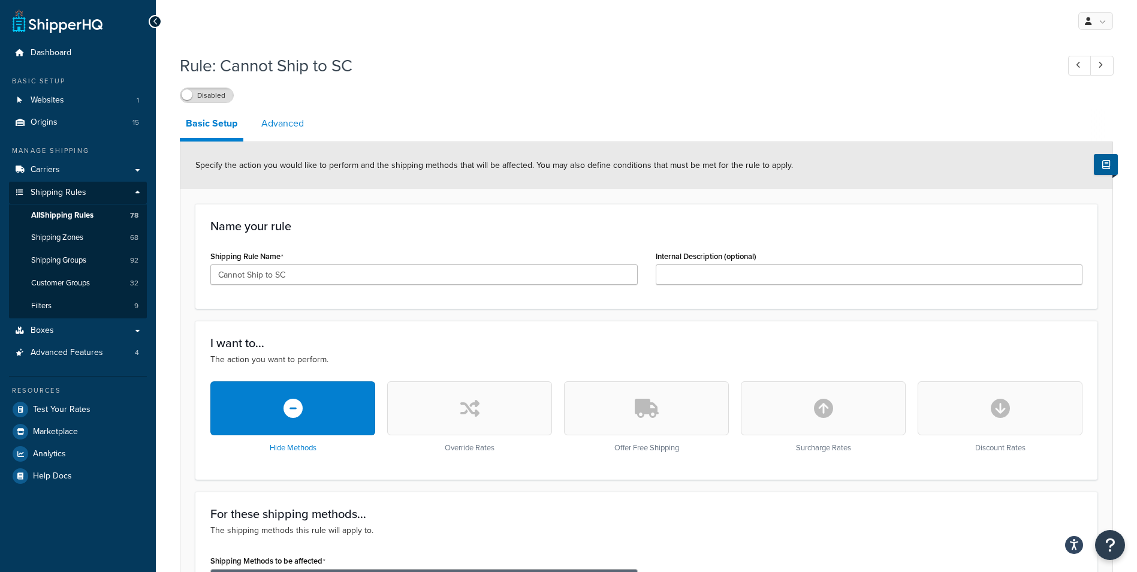
click at [289, 127] on link "Advanced" at bounding box center [282, 123] width 55 height 29
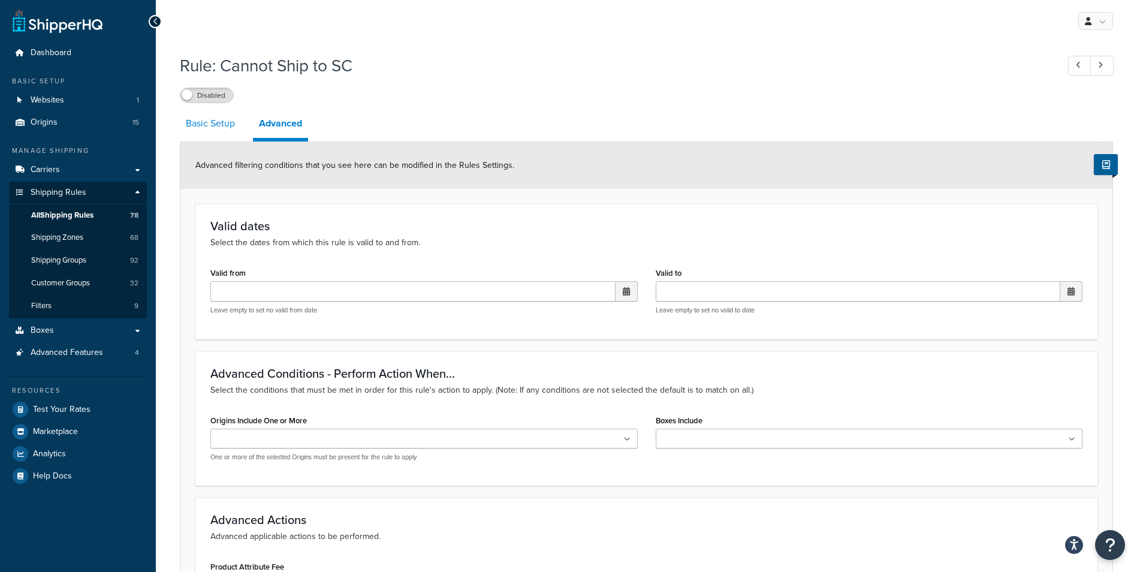
click at [219, 122] on link "Basic Setup" at bounding box center [210, 123] width 61 height 29
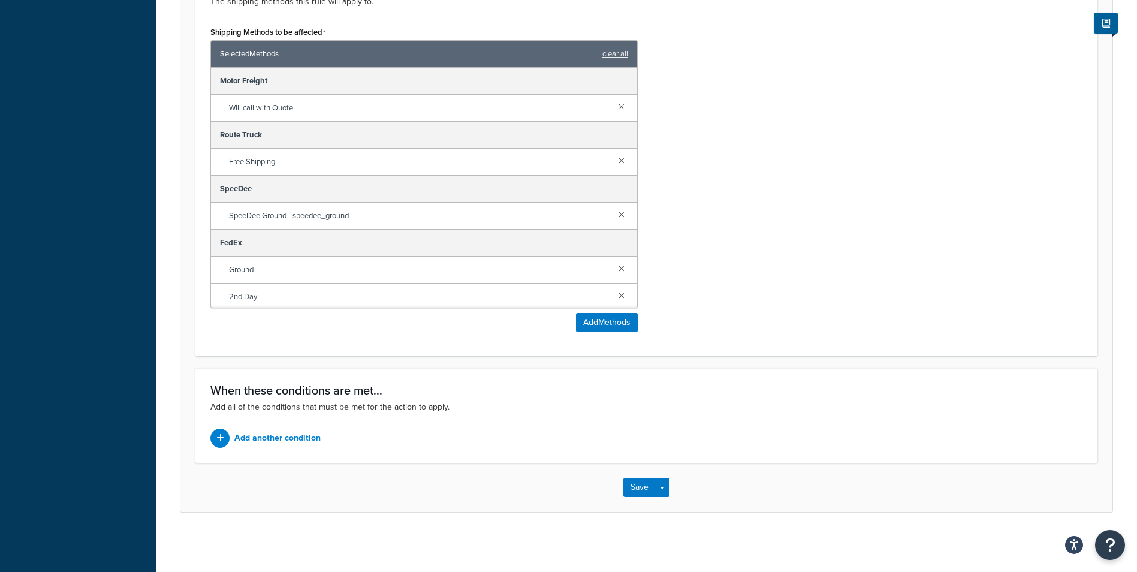
scroll to position [529, 0]
click at [636, 483] on button "Save" at bounding box center [639, 486] width 32 height 19
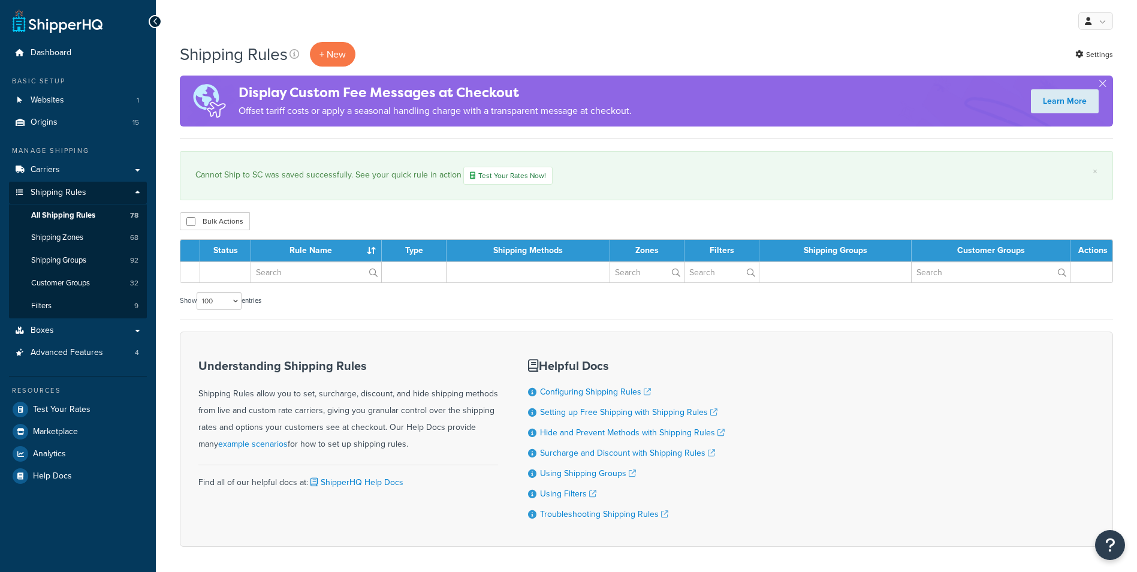
select select "100"
